Goal: Check status: Check status

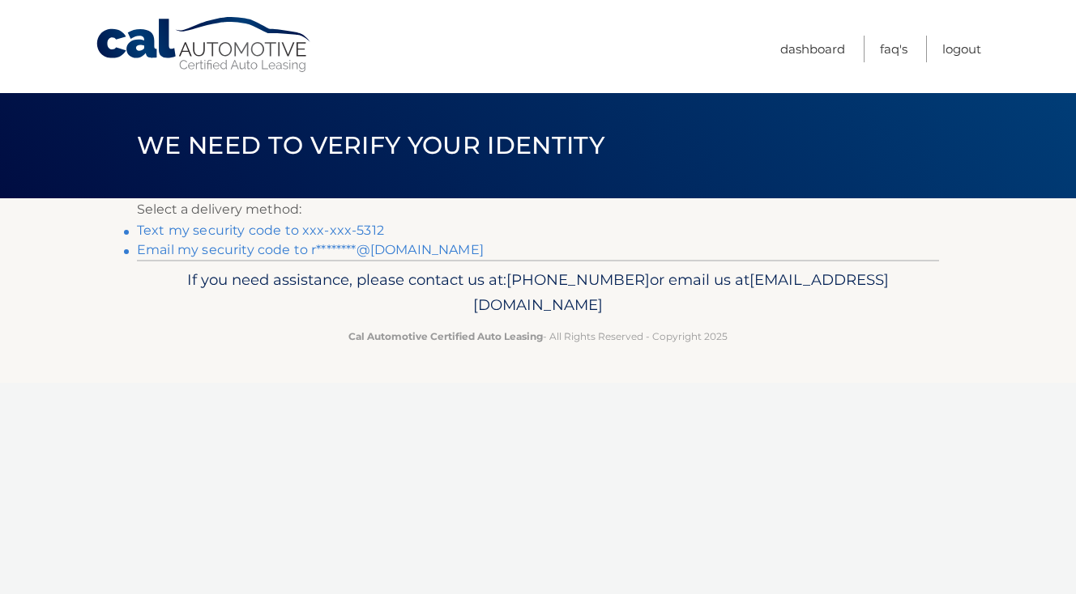
click at [351, 224] on link "Text my security code to xxx-xxx-5312" at bounding box center [260, 230] width 247 height 15
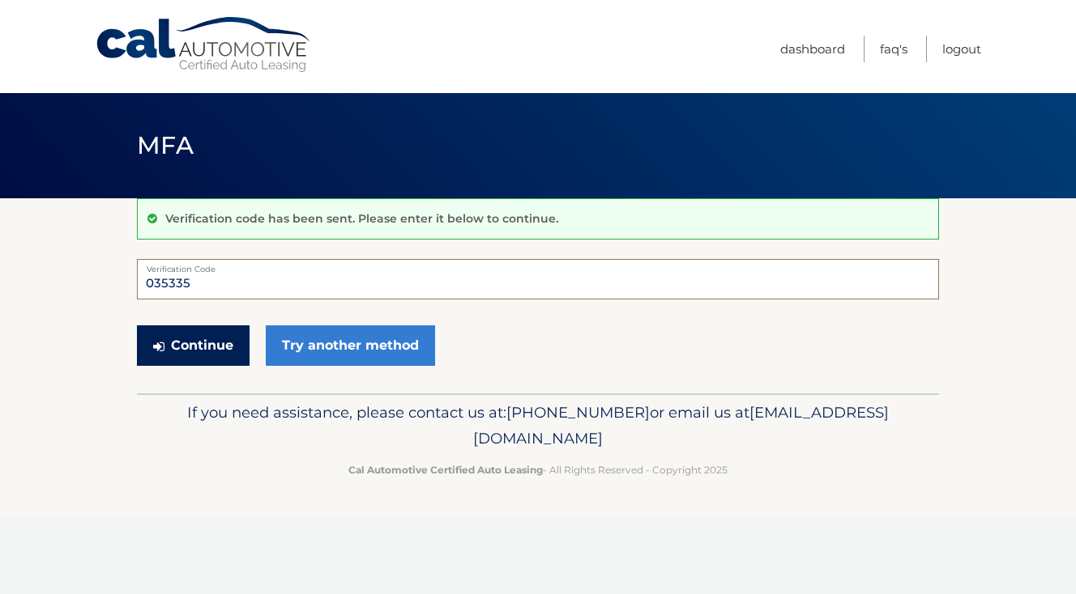
type input "035335"
click at [217, 347] on button "Continue" at bounding box center [193, 346] width 113 height 40
click at [183, 344] on button "Continue" at bounding box center [193, 346] width 113 height 40
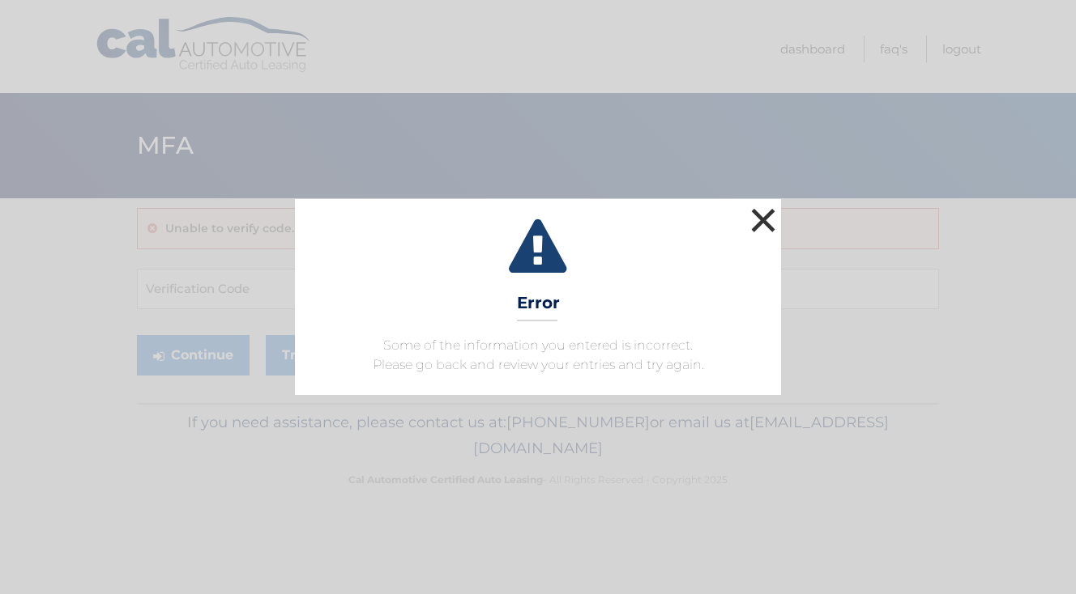
click at [763, 220] on button "×" at bounding box center [763, 220] width 32 height 32
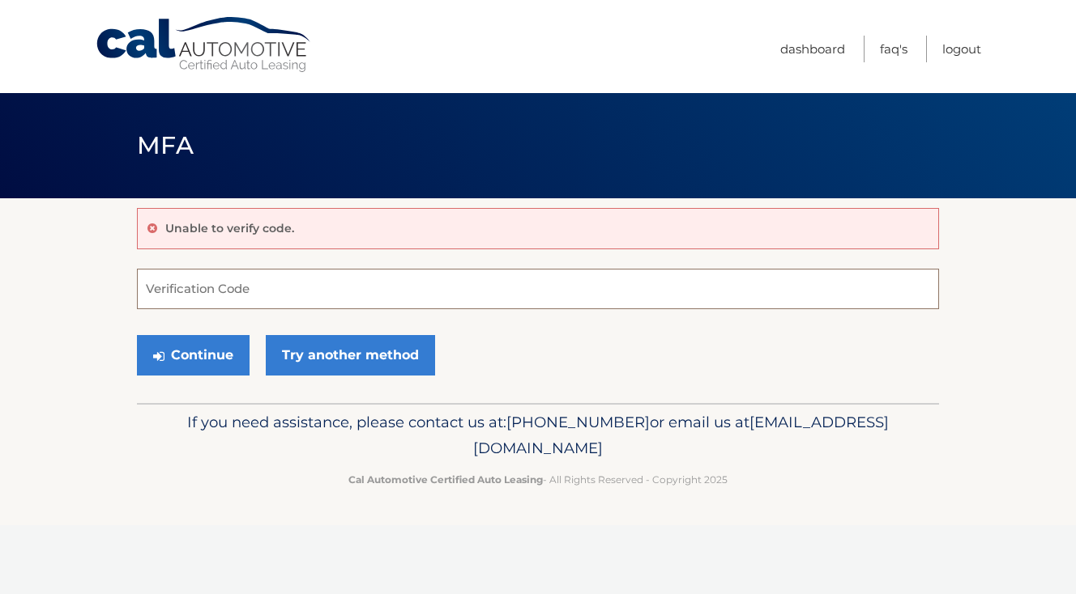
click at [191, 297] on input "Verification Code" at bounding box center [538, 289] width 802 height 40
click at [220, 351] on button "Continue" at bounding box center [193, 355] width 113 height 40
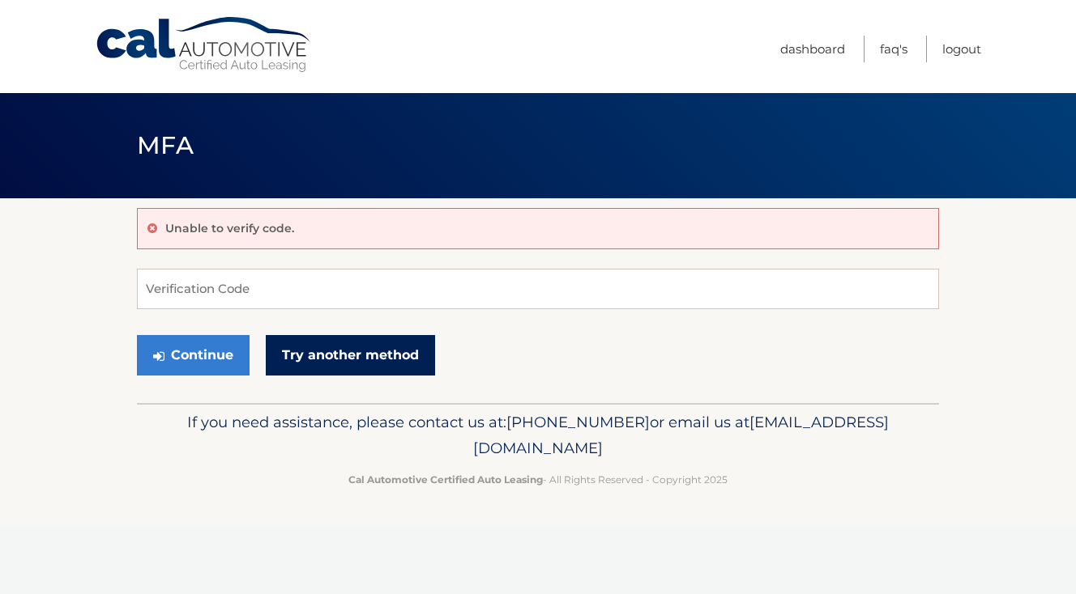
click at [320, 351] on link "Try another method" at bounding box center [350, 355] width 169 height 40
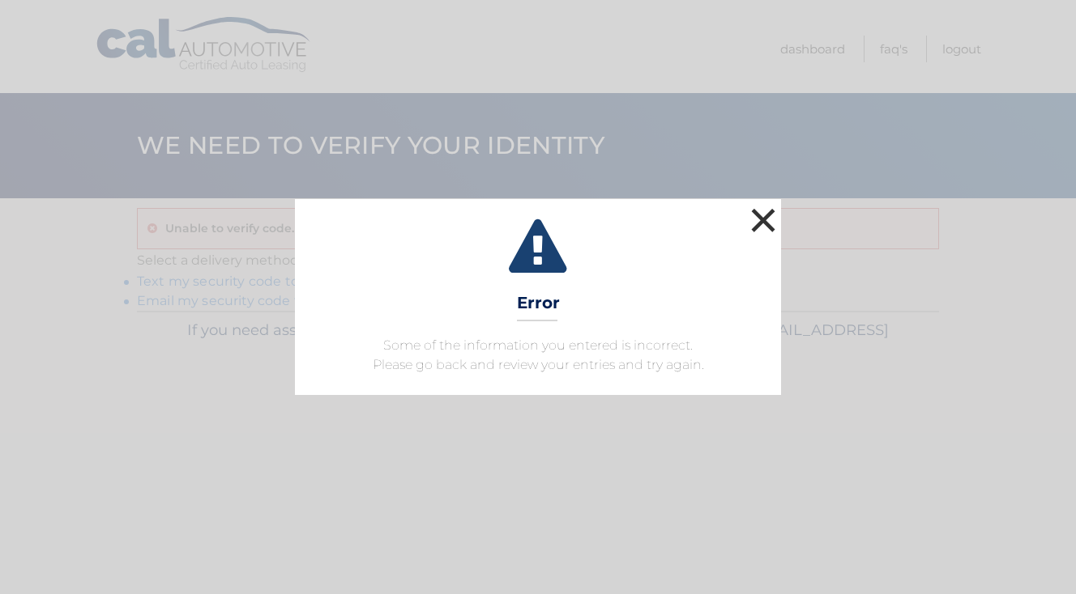
click at [773, 224] on button "×" at bounding box center [763, 220] width 32 height 32
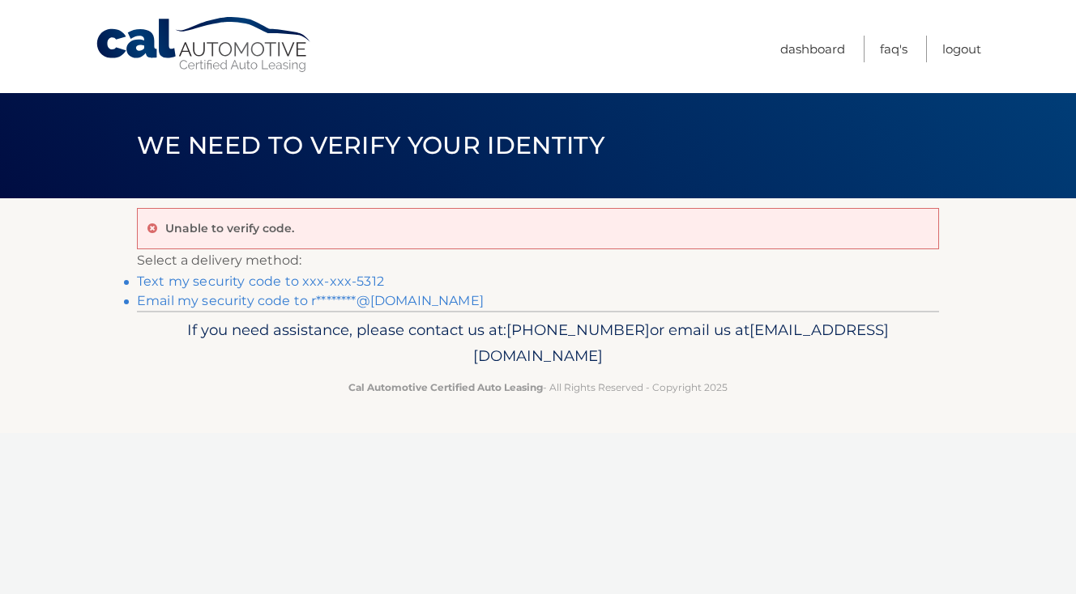
click at [235, 283] on link "Text my security code to xxx-xxx-5312" at bounding box center [260, 281] width 247 height 15
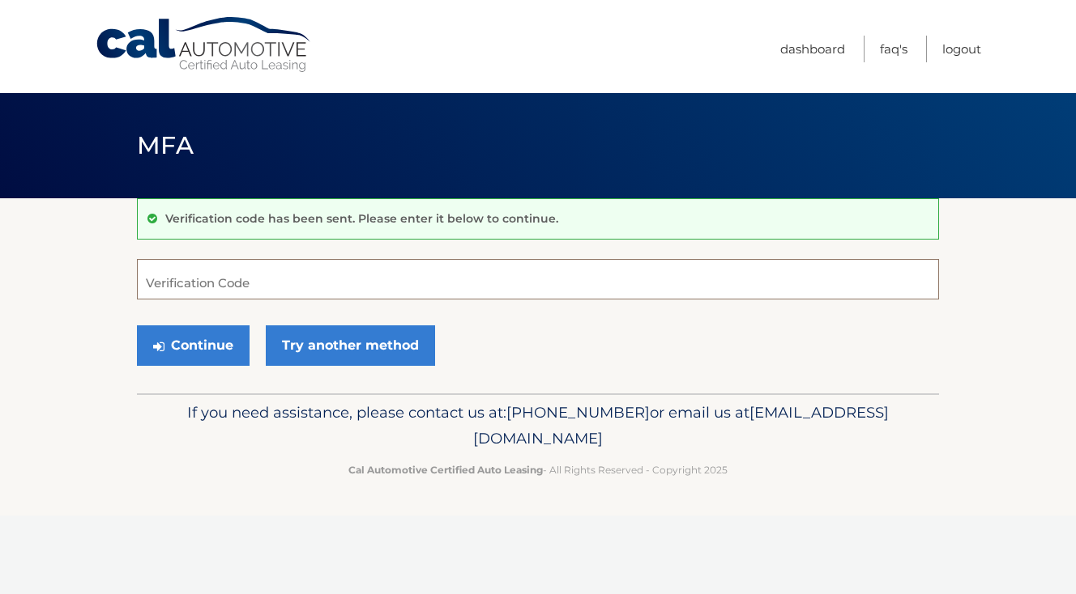
click at [215, 286] on input "Verification Code" at bounding box center [538, 279] width 802 height 40
type input "187208"
click at [182, 333] on button "Continue" at bounding box center [193, 346] width 113 height 40
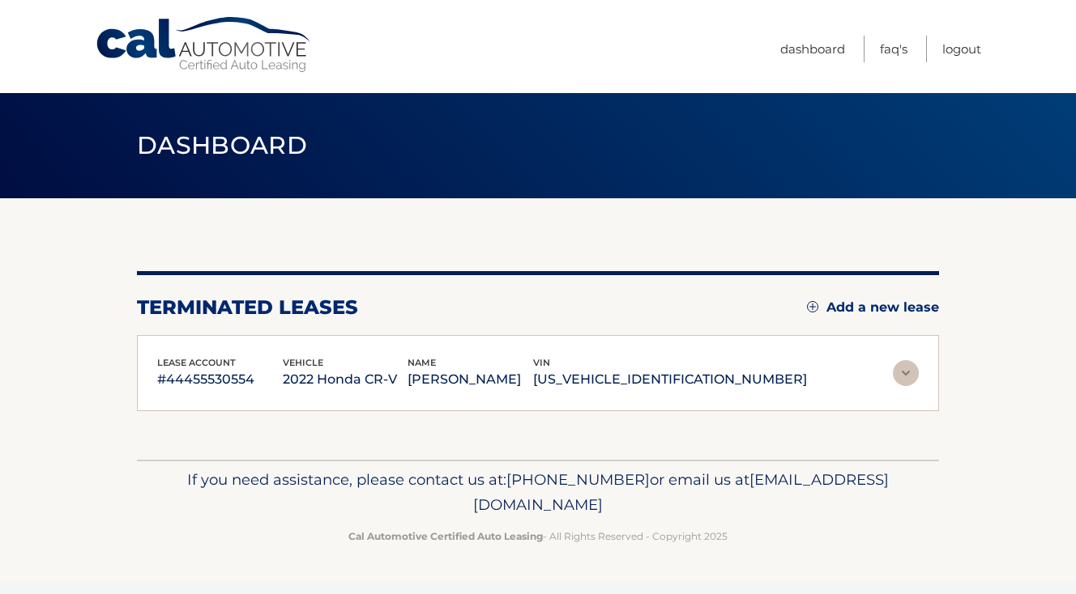
click at [909, 373] on img at bounding box center [905, 373] width 26 height 26
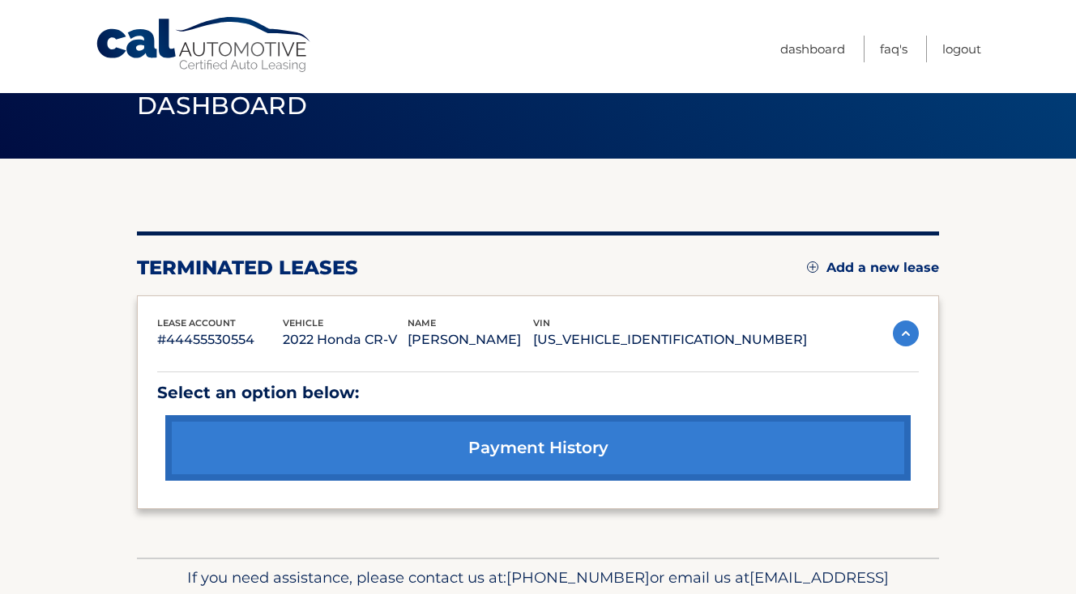
scroll to position [36, 0]
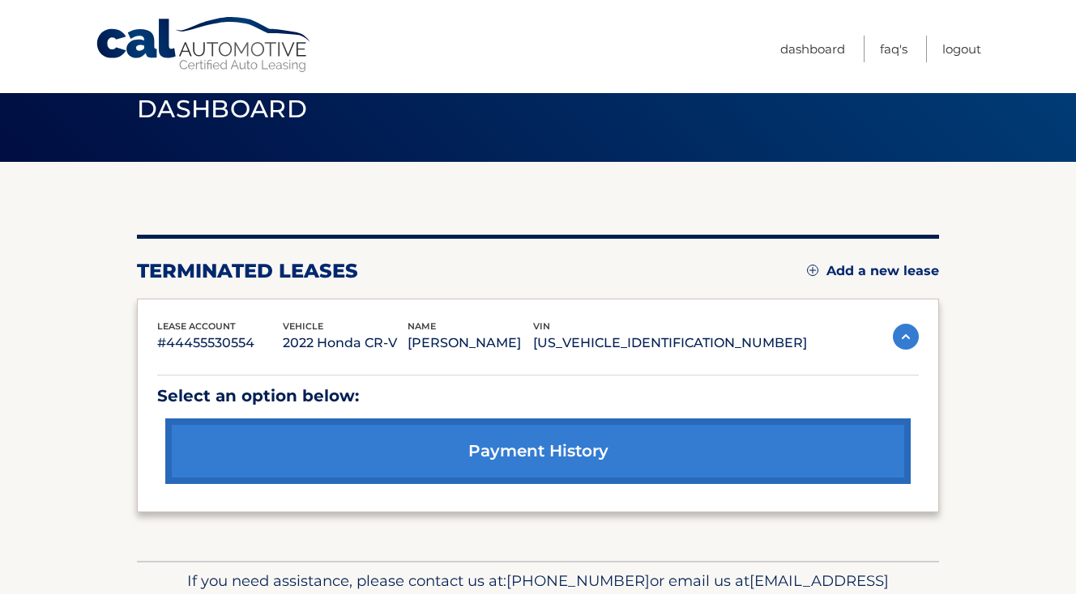
click at [979, 295] on section "You are registered for this site, but you haven't enrolled in online payments. …" at bounding box center [538, 361] width 1076 height 399
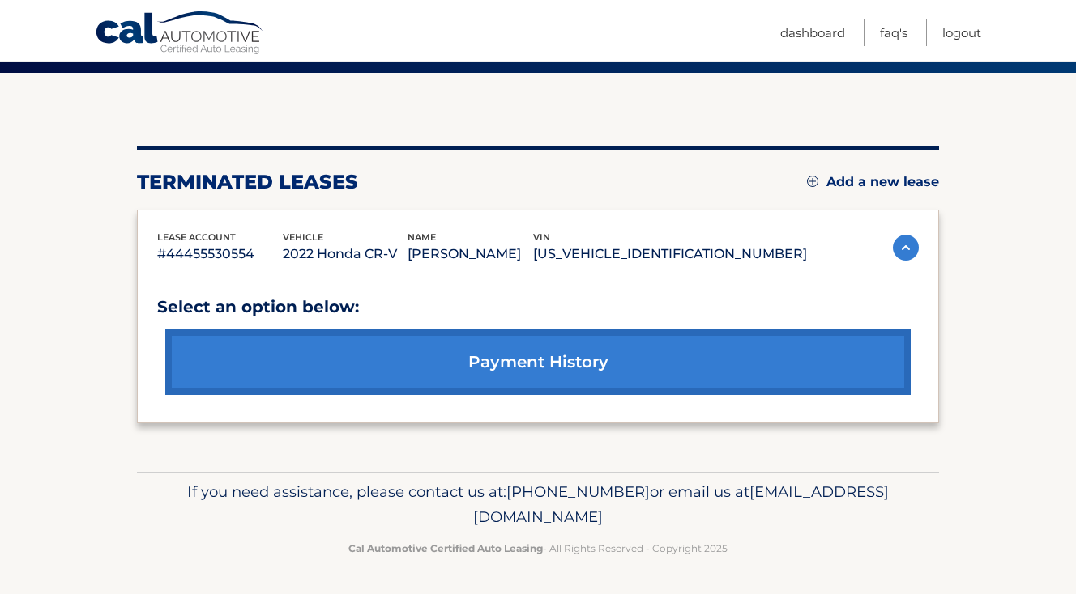
drag, startPoint x: 715, startPoint y: 524, endPoint x: 399, endPoint y: 520, distance: 315.9
click at [399, 520] on p "If you need assistance, please contact us at: [PHONE_NUMBER] or email us at [EM…" at bounding box center [537, 505] width 781 height 52
copy span "[EMAIL_ADDRESS][DOMAIN_NAME]"
click at [197, 249] on p "#44455530554" at bounding box center [220, 254] width 126 height 23
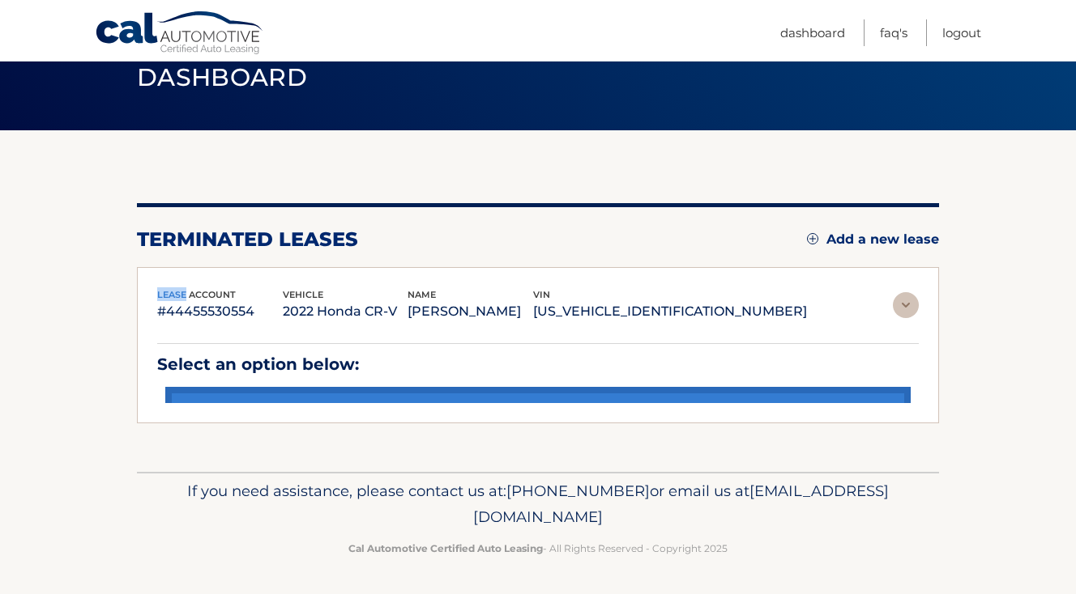
click at [197, 249] on div "You are registered for this site, but you haven't enrolled in online payments. …" at bounding box center [538, 313] width 802 height 220
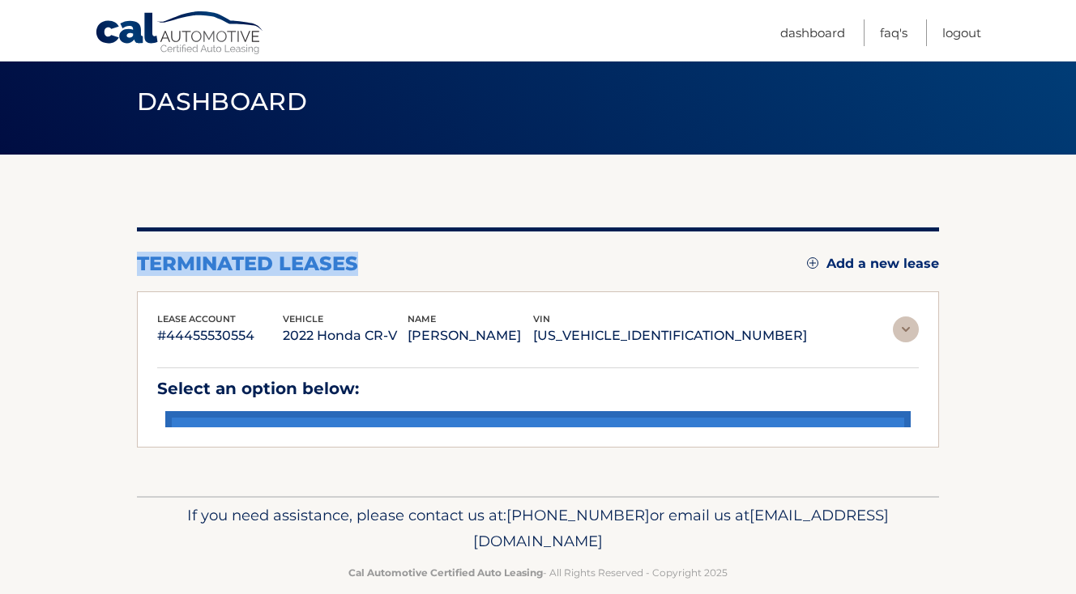
click at [197, 249] on div "You are registered for this site, but you haven't enrolled in online payments. …" at bounding box center [538, 326] width 802 height 342
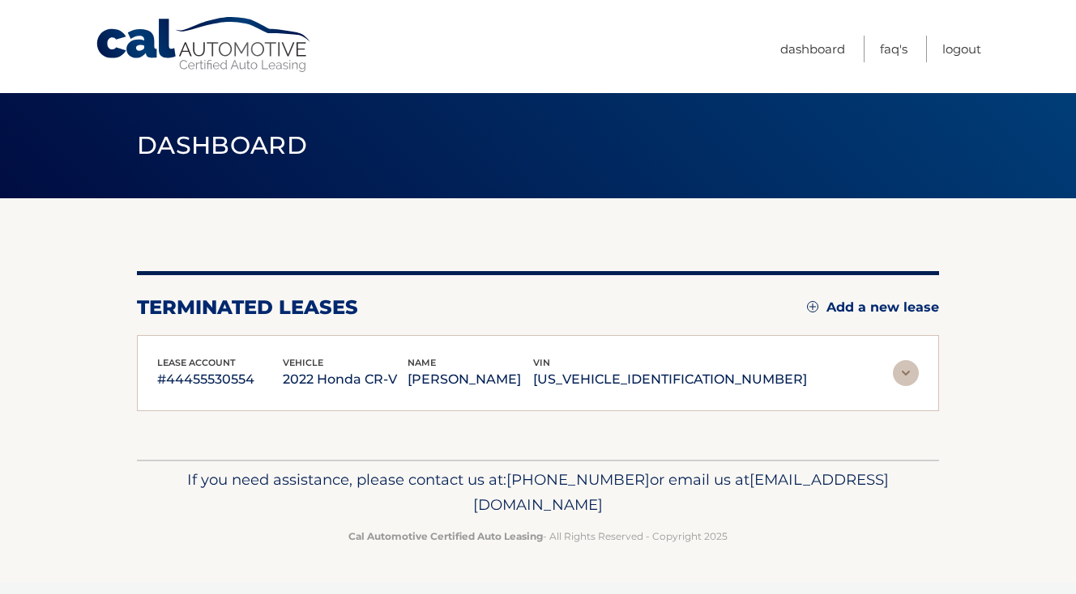
click at [178, 377] on p "#44455530554" at bounding box center [220, 379] width 126 height 23
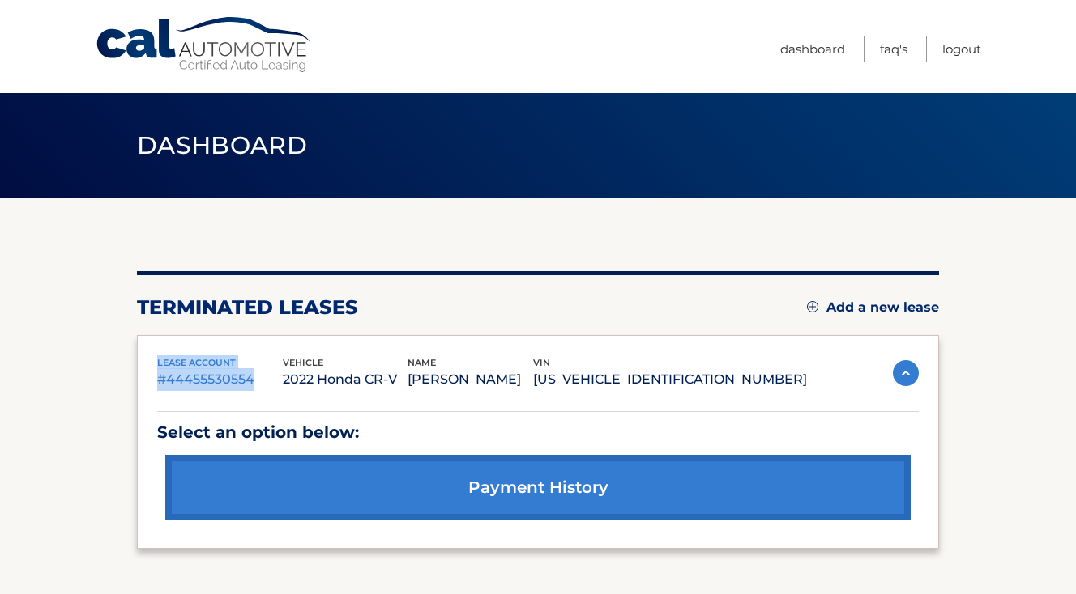
drag, startPoint x: 156, startPoint y: 364, endPoint x: 258, endPoint y: 379, distance: 103.2
click at [258, 379] on div "lease account #44455530554" at bounding box center [220, 374] width 126 height 36
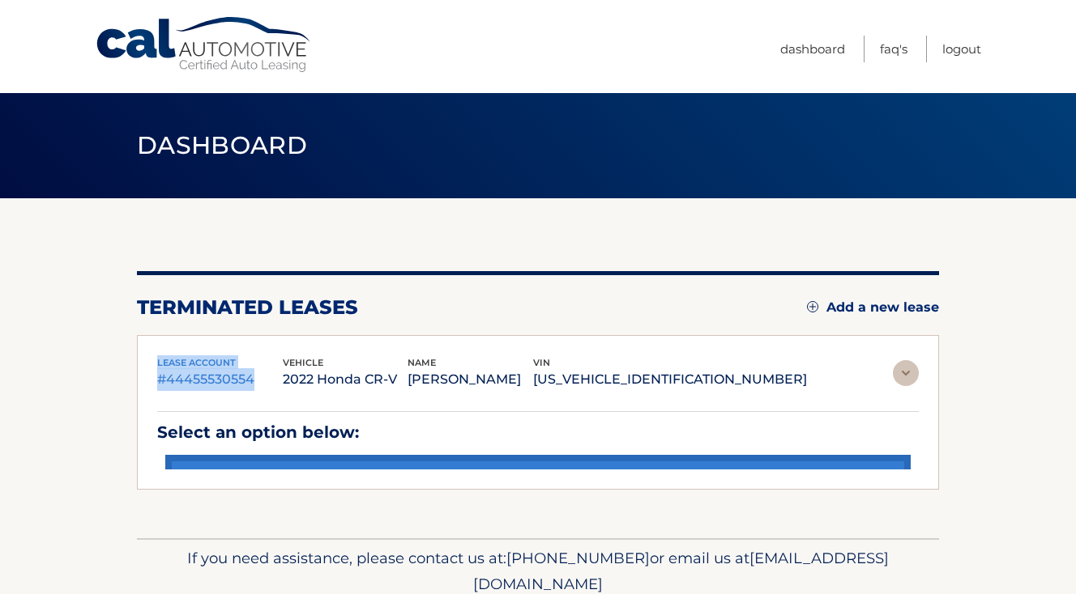
copy div "lease account #44455530554"
